Goal: Task Accomplishment & Management: Use online tool/utility

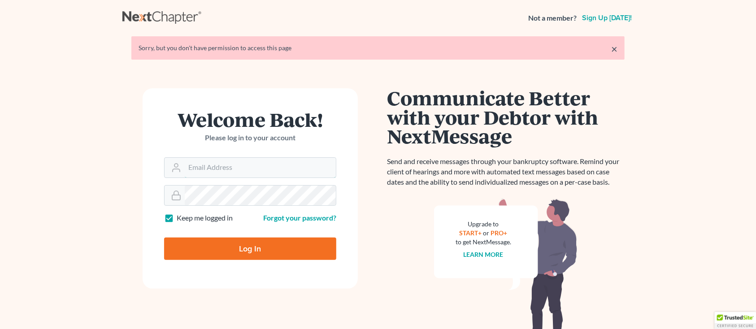
type input "[PERSON_NAME][EMAIL_ADDRESS][DOMAIN_NAME]"
click at [260, 251] on input "Log In" at bounding box center [250, 249] width 172 height 22
type input "Thinking..."
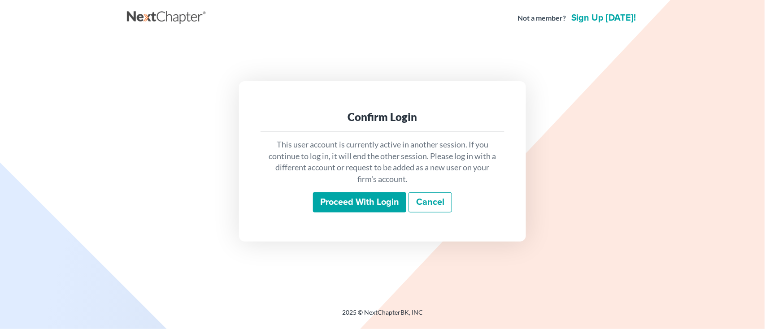
click at [320, 199] on input "Proceed with login" at bounding box center [359, 202] width 93 height 21
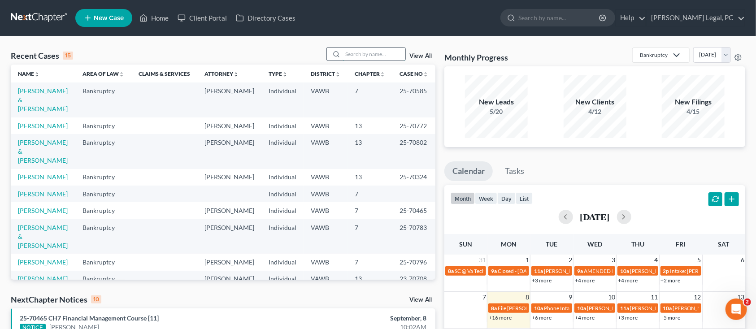
click at [344, 55] on input "search" at bounding box center [374, 54] width 63 height 13
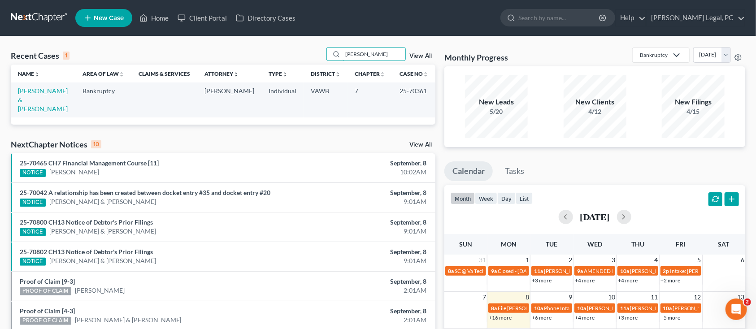
type input "dillman"
click at [415, 51] on div "dillman View All" at bounding box center [381, 54] width 109 height 14
click at [417, 58] on link "View All" at bounding box center [421, 56] width 22 height 6
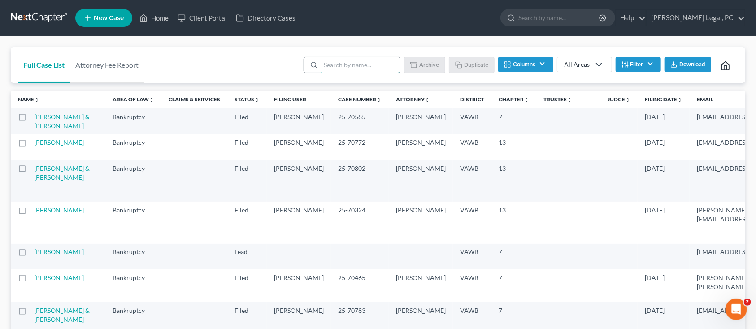
click at [324, 64] on input "search" at bounding box center [360, 64] width 79 height 15
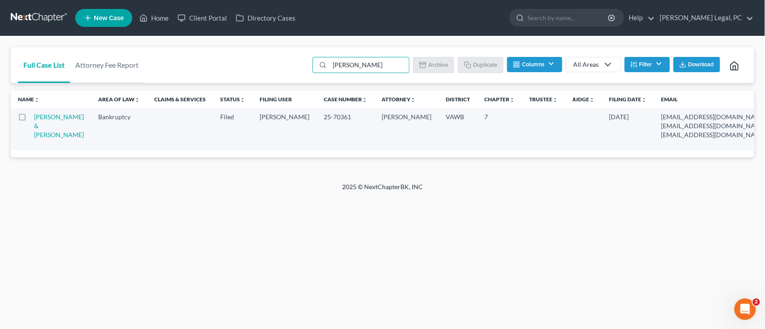
click at [48, 133] on td "Dillman, Brandon & Haylee" at bounding box center [62, 130] width 57 height 42
click at [37, 121] on td "Dillman, Brandon & Haylee" at bounding box center [62, 130] width 57 height 42
click at [31, 119] on label at bounding box center [31, 119] width 0 height 0
type input "dillman"
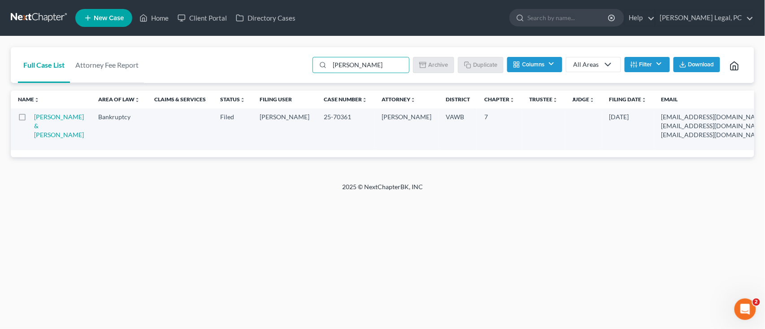
click at [34, 118] on input "checkbox" at bounding box center [37, 116] width 6 height 6
checkbox input "true"
click at [39, 121] on td "Dillman, Brandon & Haylee" at bounding box center [62, 130] width 57 height 42
click at [43, 133] on td "Dillman, Brandon & Haylee" at bounding box center [62, 130] width 57 height 42
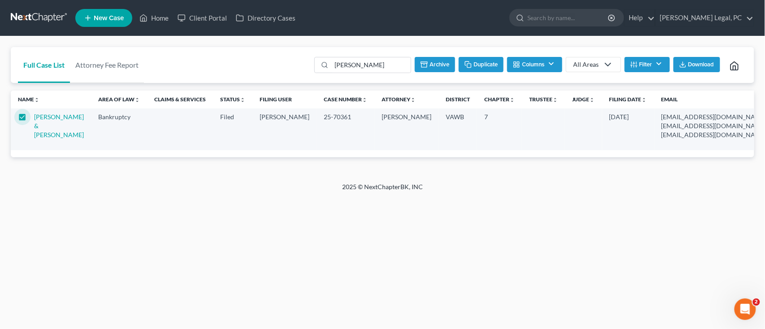
click at [52, 121] on td "Dillman, Brandon & Haylee" at bounding box center [62, 130] width 57 height 42
click at [42, 139] on link "Dillman, Brandon & Haylee" at bounding box center [59, 126] width 50 height 26
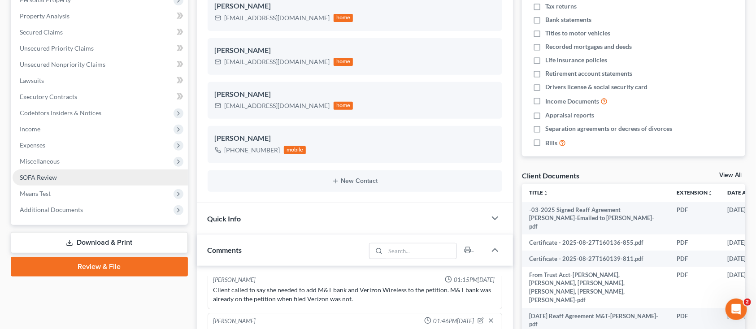
scroll to position [239, 0]
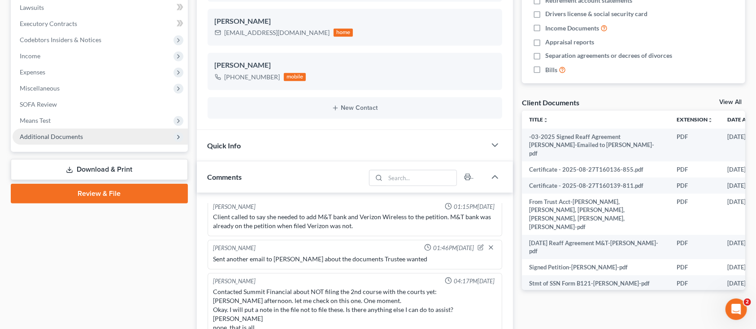
click at [81, 134] on span "Additional Documents" at bounding box center [100, 137] width 175 height 16
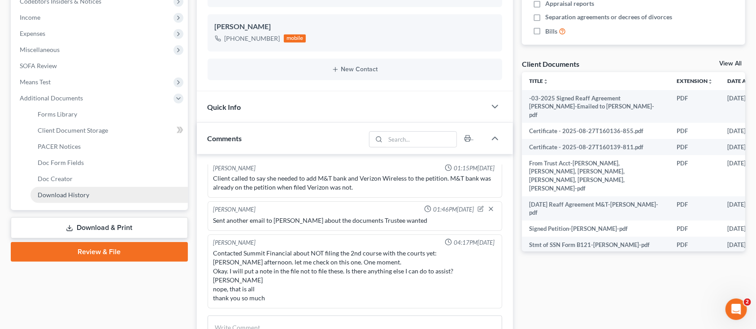
scroll to position [299, 0]
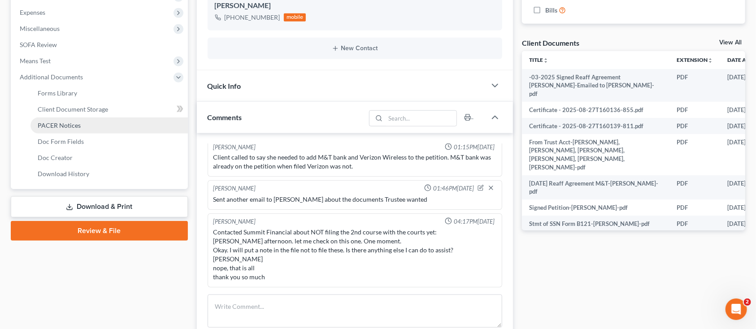
click at [52, 122] on span "PACER Notices" at bounding box center [59, 126] width 43 height 8
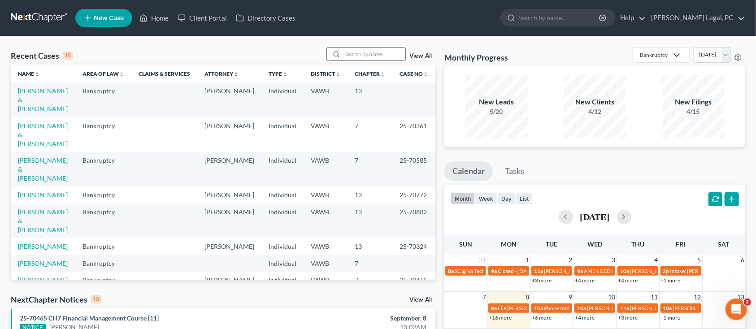
click at [379, 53] on input "search" at bounding box center [374, 54] width 63 height 13
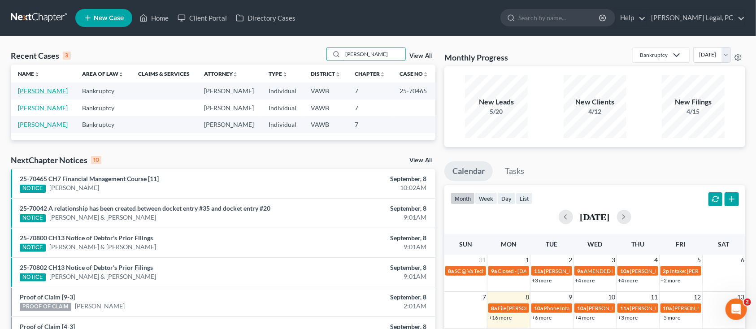
type input "dunford"
click at [42, 92] on link "Dunford, Dillon" at bounding box center [43, 91] width 50 height 8
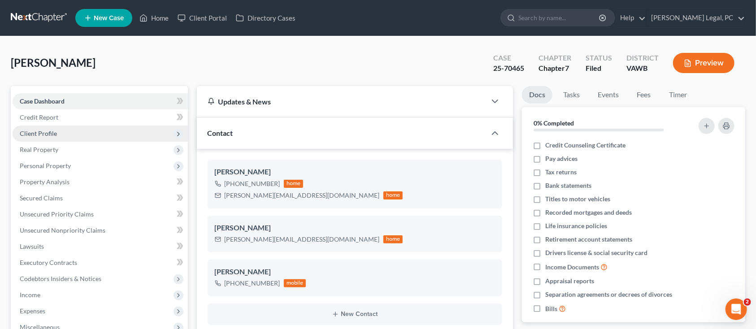
scroll to position [119, 0]
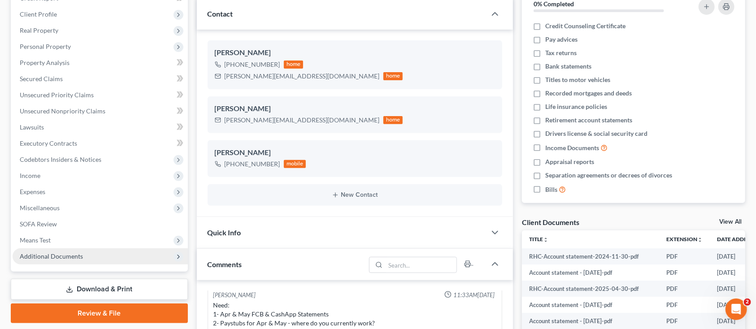
click at [42, 258] on span "Additional Documents" at bounding box center [51, 257] width 63 height 8
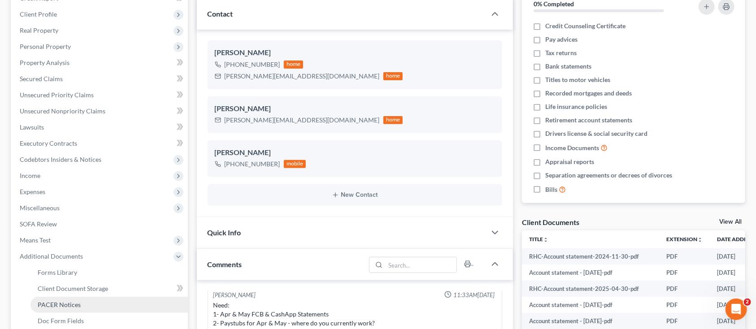
click at [41, 299] on link "PACER Notices" at bounding box center [109, 305] width 157 height 16
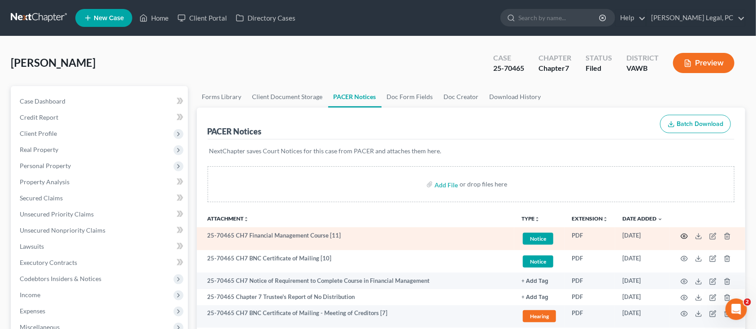
click at [686, 233] on icon "button" at bounding box center [684, 236] width 7 height 7
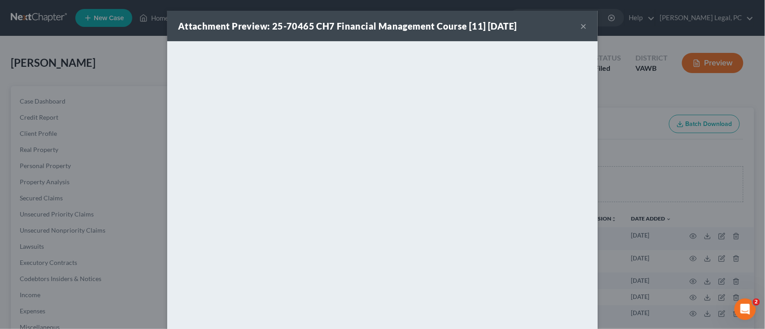
click at [581, 22] on button "×" at bounding box center [584, 26] width 6 height 11
